Goal: Transaction & Acquisition: Purchase product/service

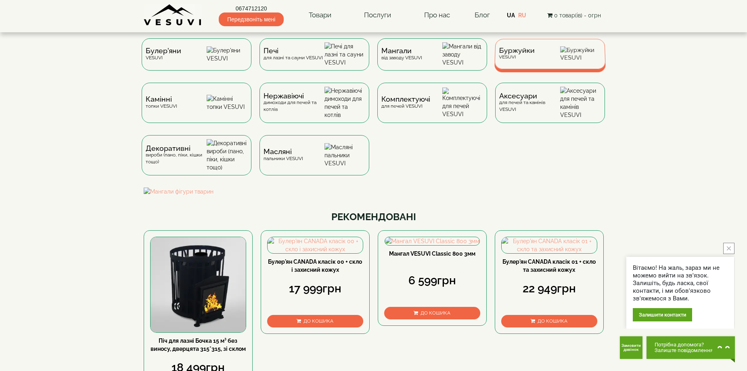
click at [524, 59] on div "Буржуйки VESUVI" at bounding box center [516, 54] width 36 height 13
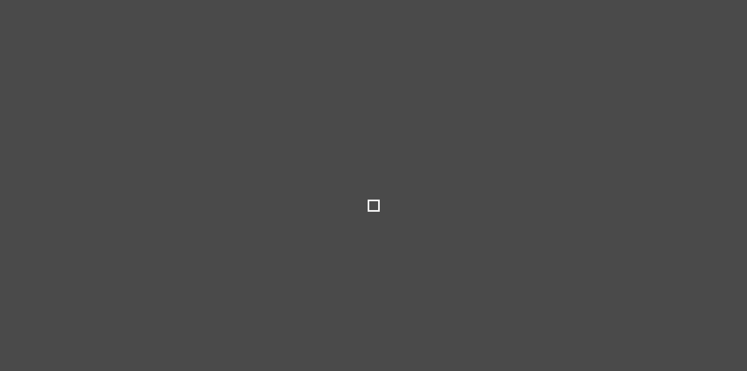
type input "****"
type input "*****"
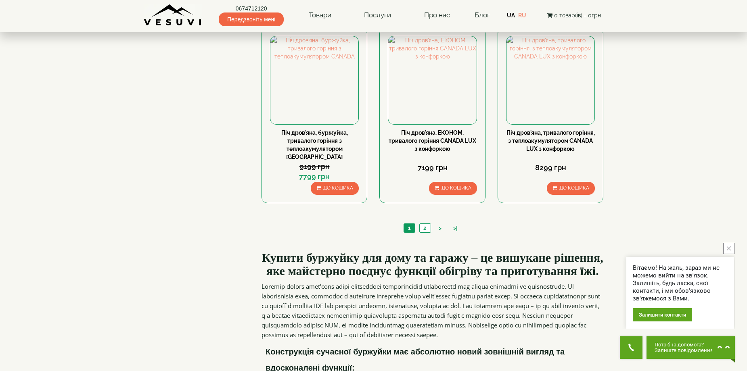
scroll to position [807, 0]
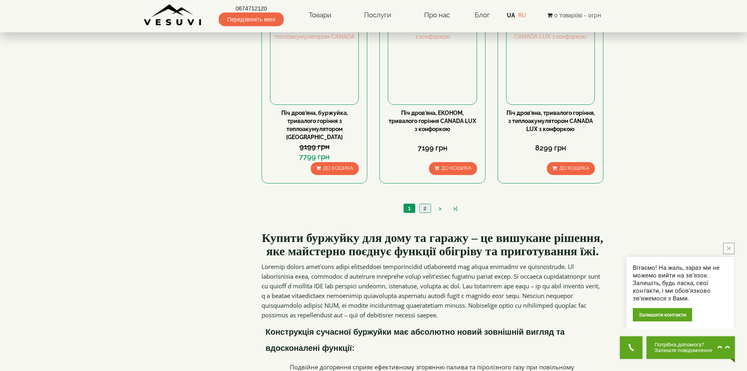
click at [425, 204] on link "2" at bounding box center [424, 208] width 11 height 8
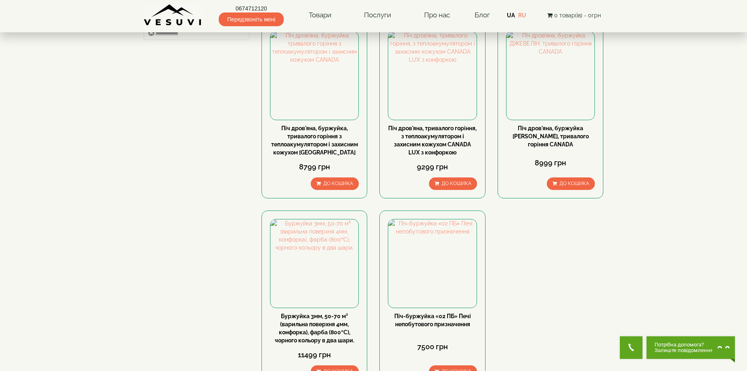
scroll to position [161, 0]
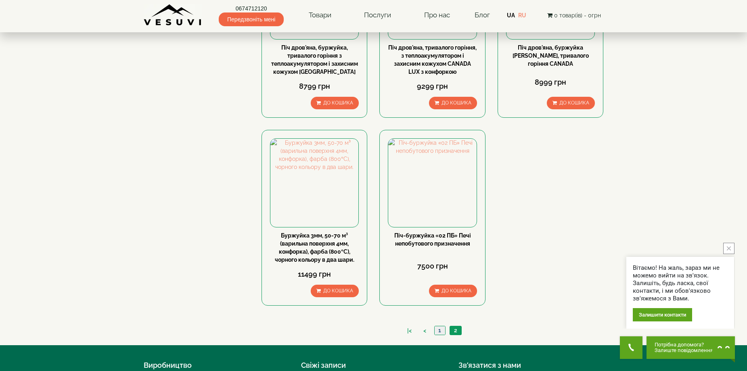
click at [441, 328] on link "1" at bounding box center [439, 330] width 11 height 8
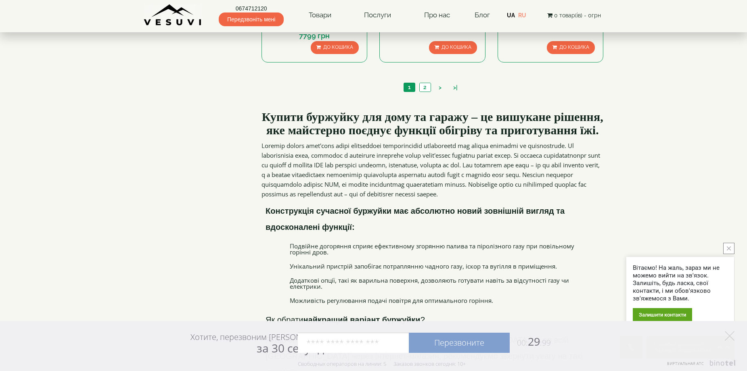
scroll to position [968, 0]
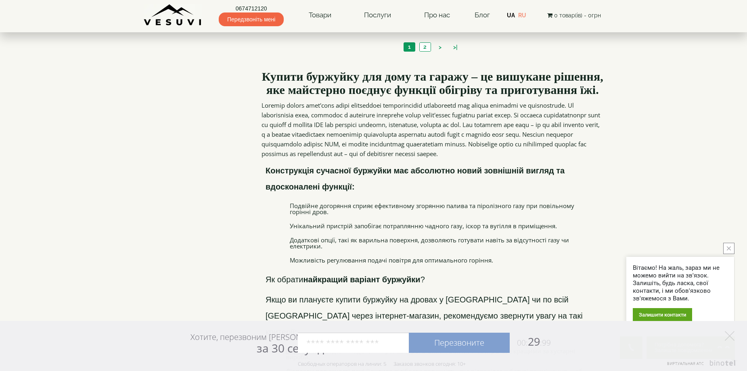
click at [726, 245] on button "close button" at bounding box center [728, 248] width 11 height 11
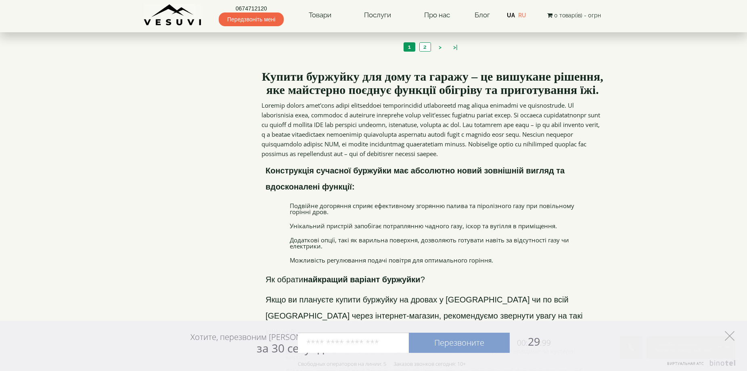
click at [729, 338] on icon at bounding box center [730, 336] width 10 height 10
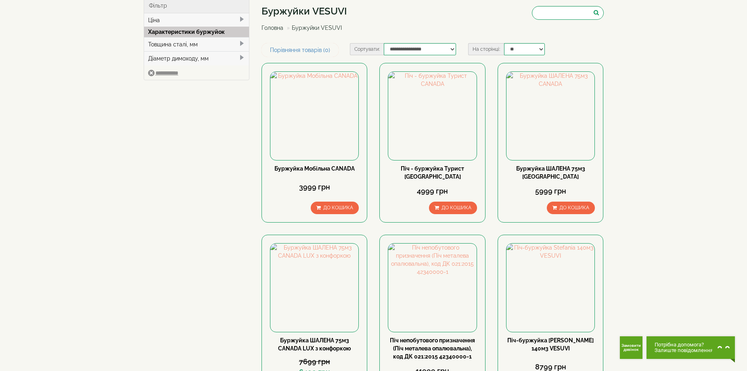
scroll to position [0, 0]
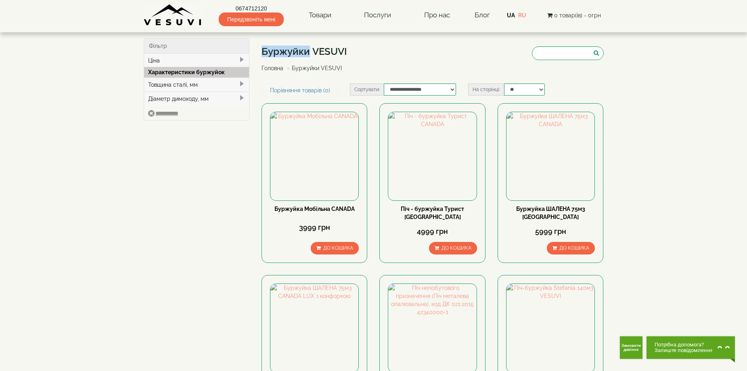
drag, startPoint x: 262, startPoint y: 50, endPoint x: 308, endPoint y: 54, distance: 46.2
click at [308, 54] on h1 "Буржуйки VESUVI" at bounding box center [304, 51] width 86 height 10
copy h1 "Буржуйки"
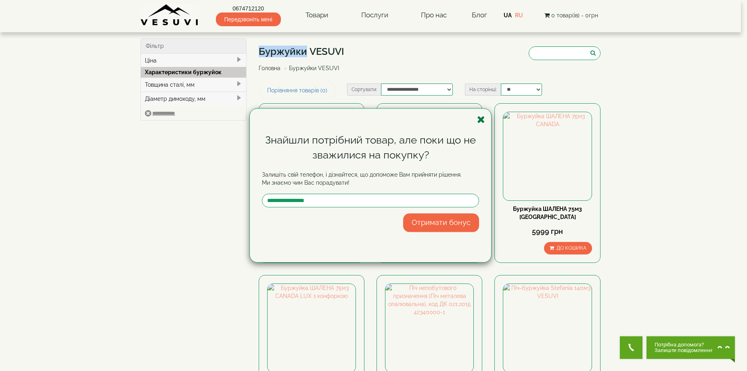
click at [479, 116] on icon "button" at bounding box center [481, 120] width 8 height 10
